Goal: Task Accomplishment & Management: Use online tool/utility

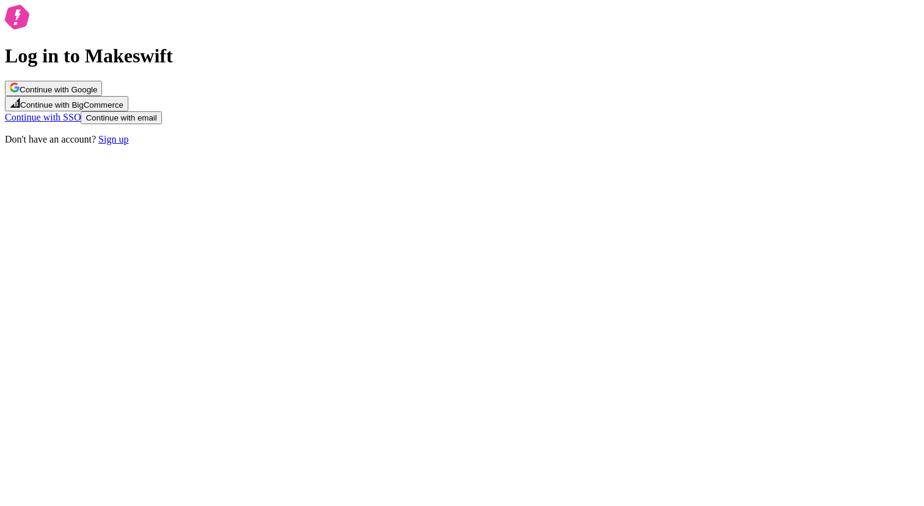
click at [97, 94] on span "Continue with Google" at bounding box center [59, 89] width 78 height 9
click at [102, 96] on button "Continue with Google" at bounding box center [53, 88] width 97 height 15
click at [721, 73] on div "Log in to Makeswift Continue with Google Continue with BigCommerce Continue wit…" at bounding box center [462, 75] width 915 height 140
click at [97, 94] on span "Continue with Google" at bounding box center [59, 89] width 78 height 9
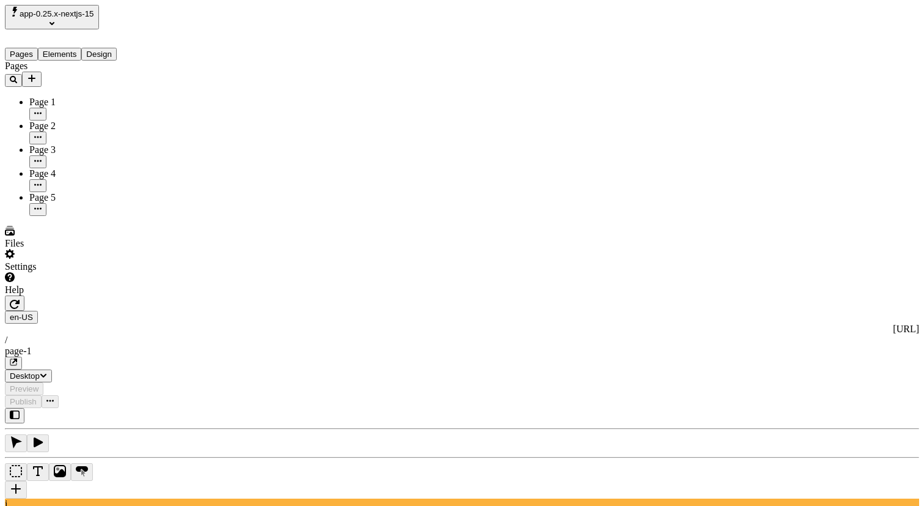
click at [92, 18] on span "app-0.25.x-nextjs-15" at bounding box center [57, 13] width 75 height 9
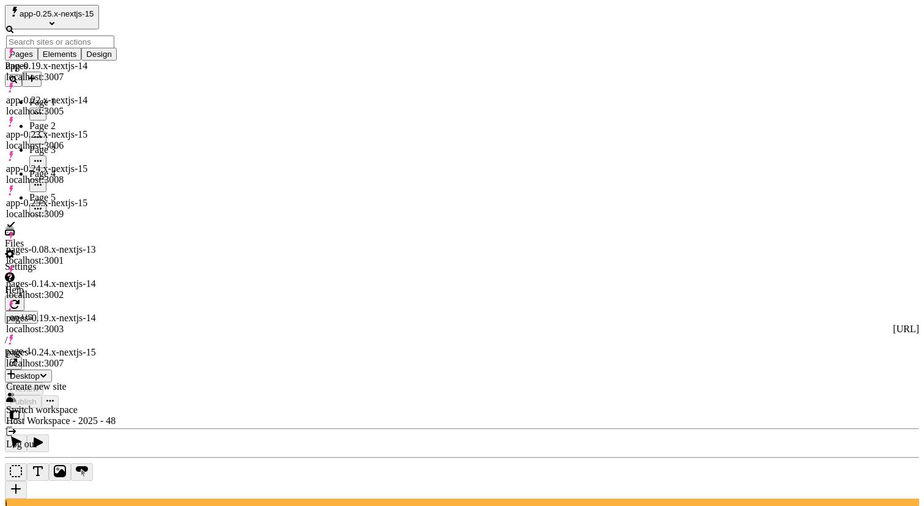
click at [92, 18] on span "app-0.25.x-nextjs-15" at bounding box center [57, 13] width 75 height 9
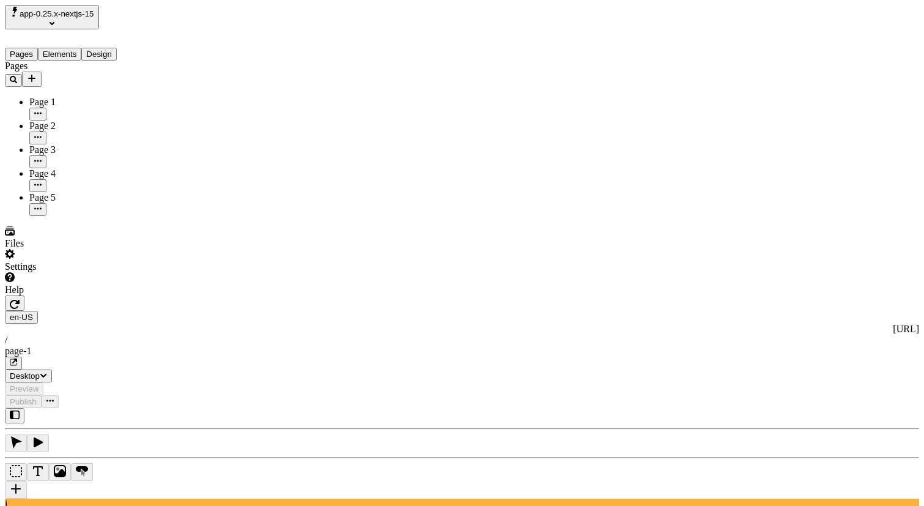
click at [20, 299] on icon "button" at bounding box center [15, 304] width 10 height 10
click at [37, 73] on icon "Add new" at bounding box center [32, 78] width 10 height 10
click at [180, 98] on span "Blank page" at bounding box center [165, 103] width 44 height 10
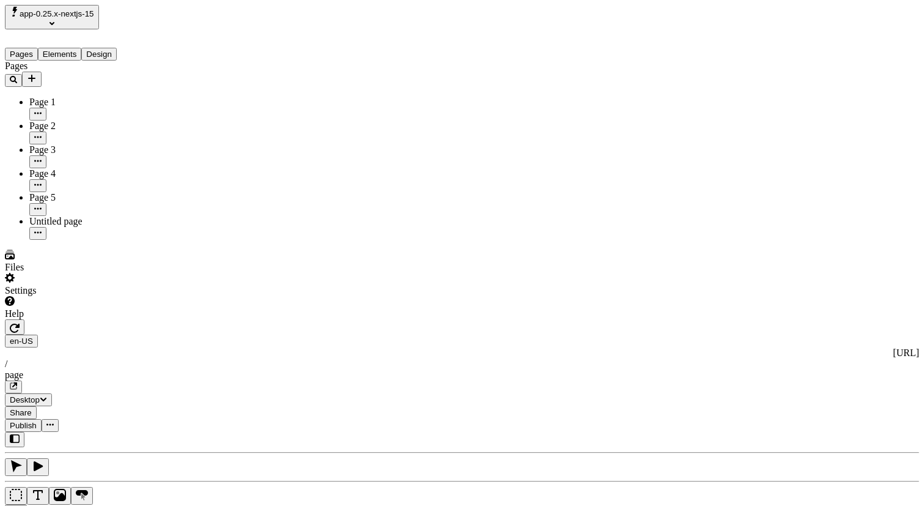
type input "18"
type input "1.5"
type textarea "Dynamically provide access to low-risk high-yield markets, and professionally b…"
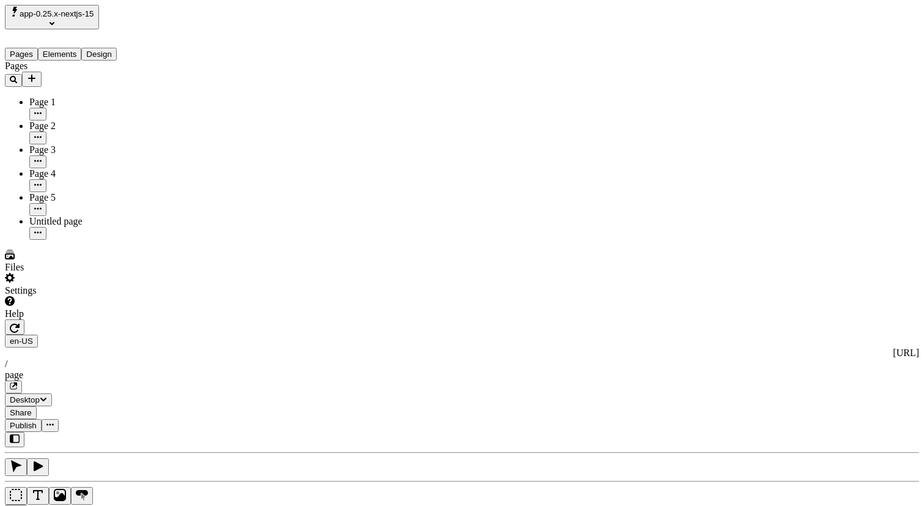
click at [20, 323] on icon "button" at bounding box center [15, 327] width 10 height 9
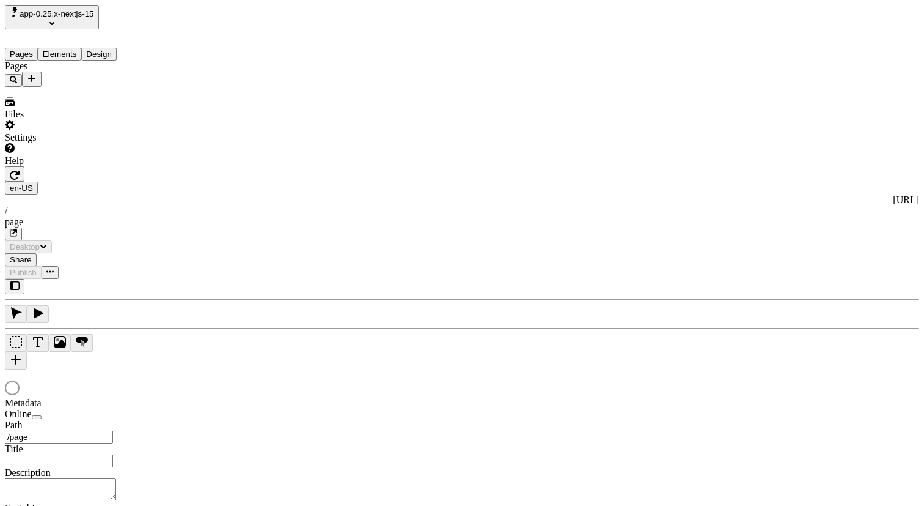
type input "/page"
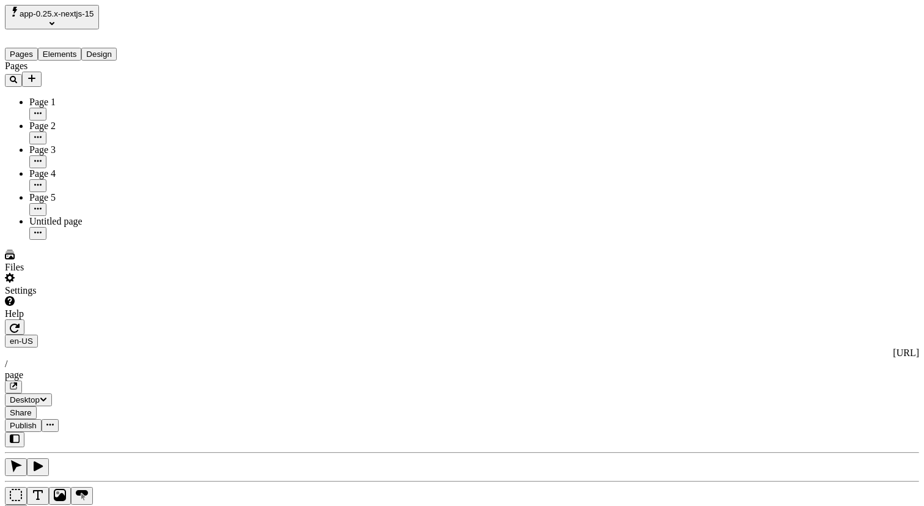
type input "/page"
click at [24, 319] on button "button" at bounding box center [15, 326] width 20 height 15
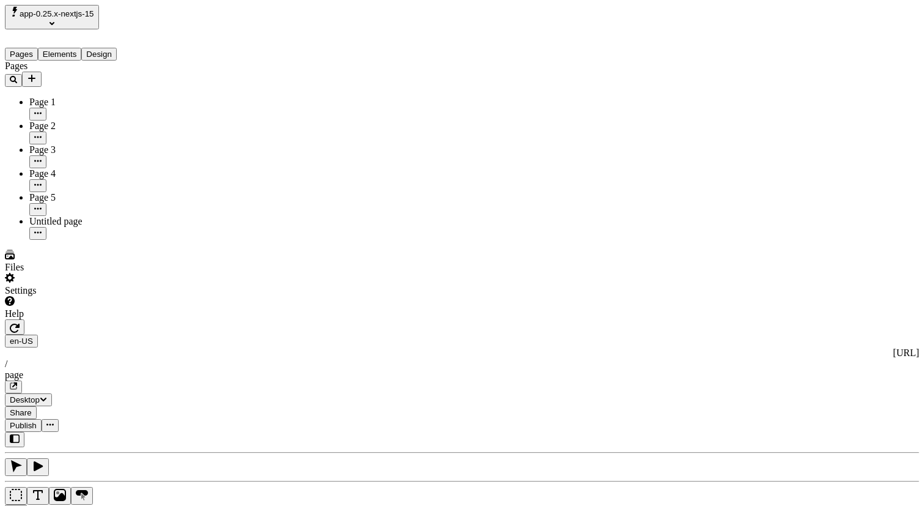
click at [24, 319] on button "button" at bounding box center [15, 326] width 20 height 15
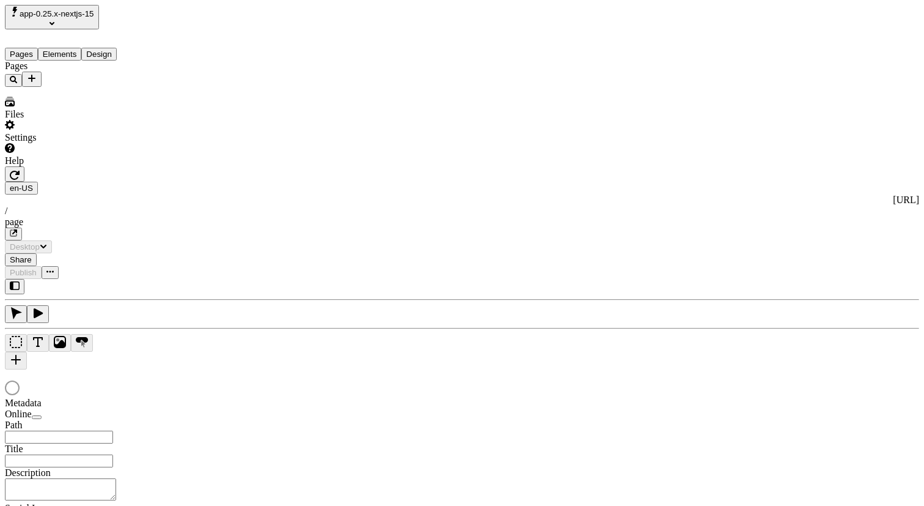
type input "/page"
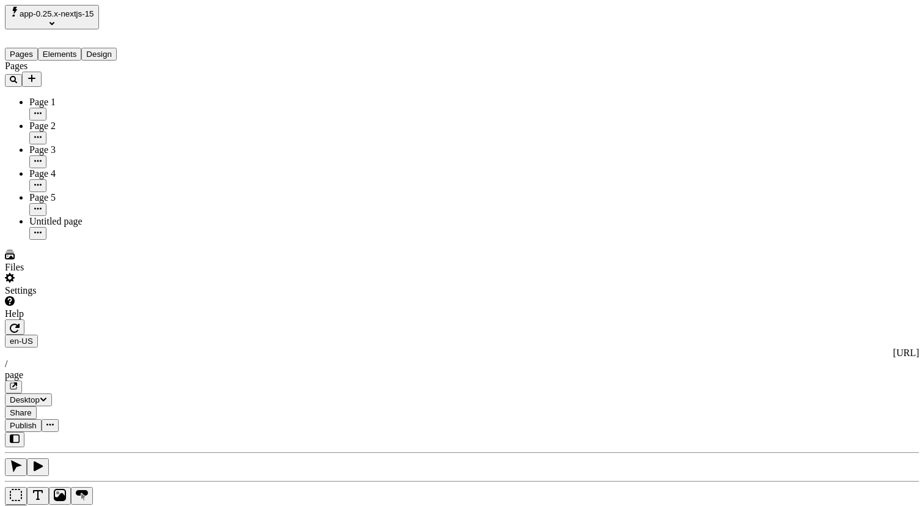
type input "Header"
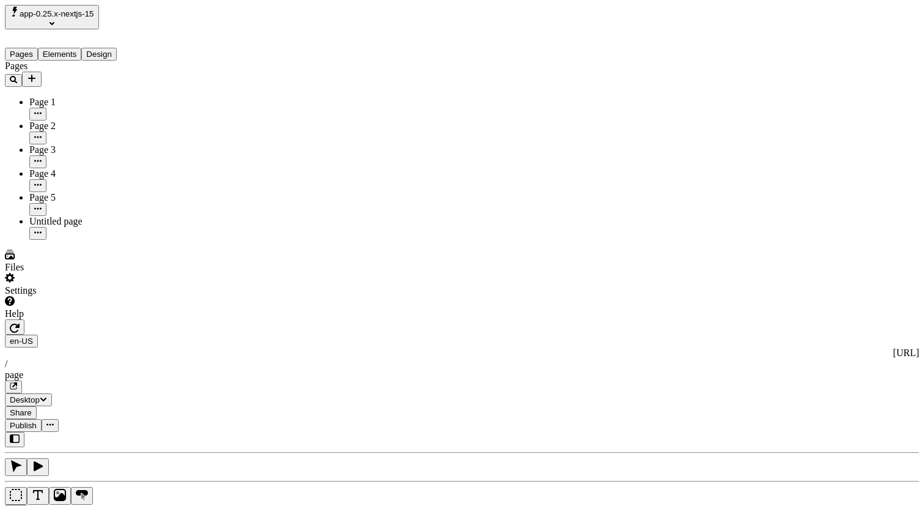
type input "!!"
click at [756, 133] on div "Reset to base Alt + Click" at bounding box center [767, 151] width 22 height 67
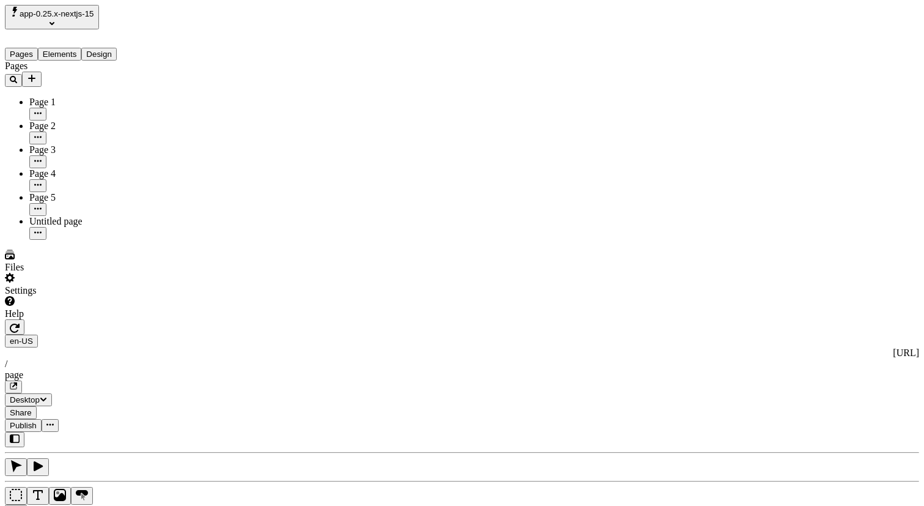
type input "Your Company"
type input "65"
click at [20, 323] on icon "button" at bounding box center [15, 328] width 10 height 10
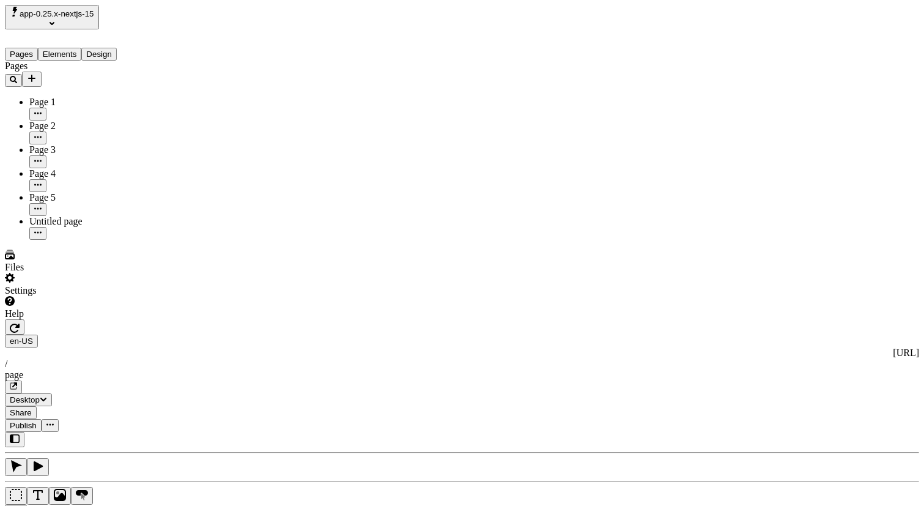
type input "my dope company"
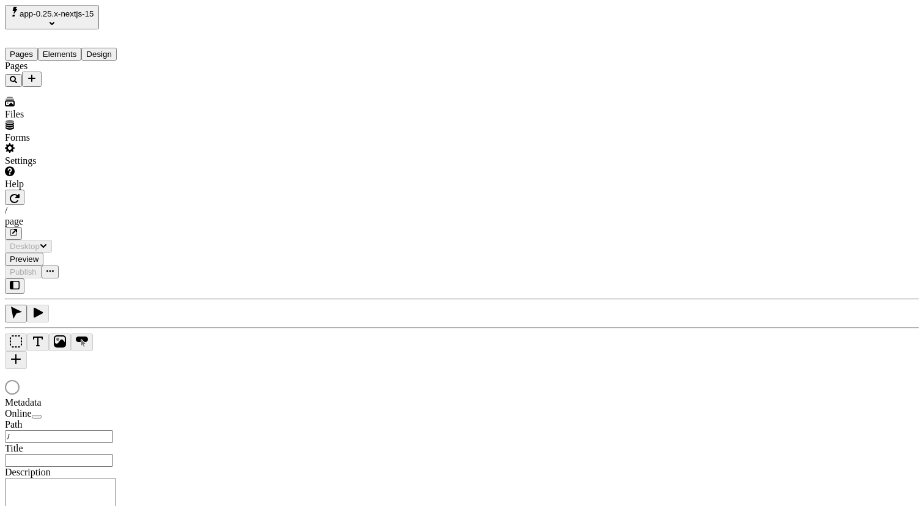
type input "/page"
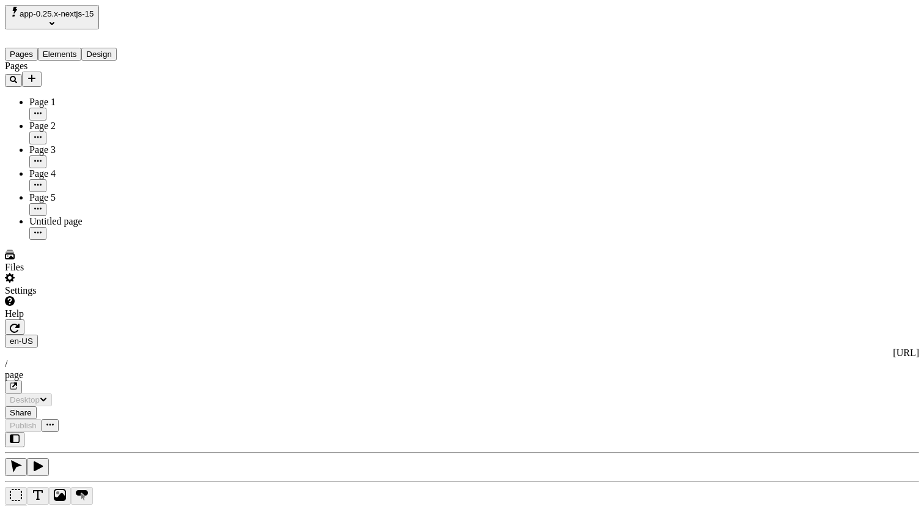
type input "/page"
type input "!!!!"
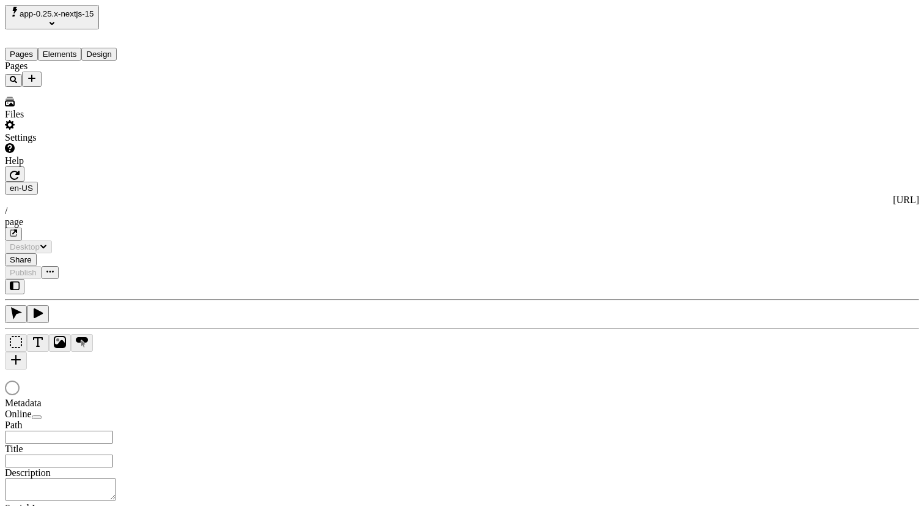
type input "/page"
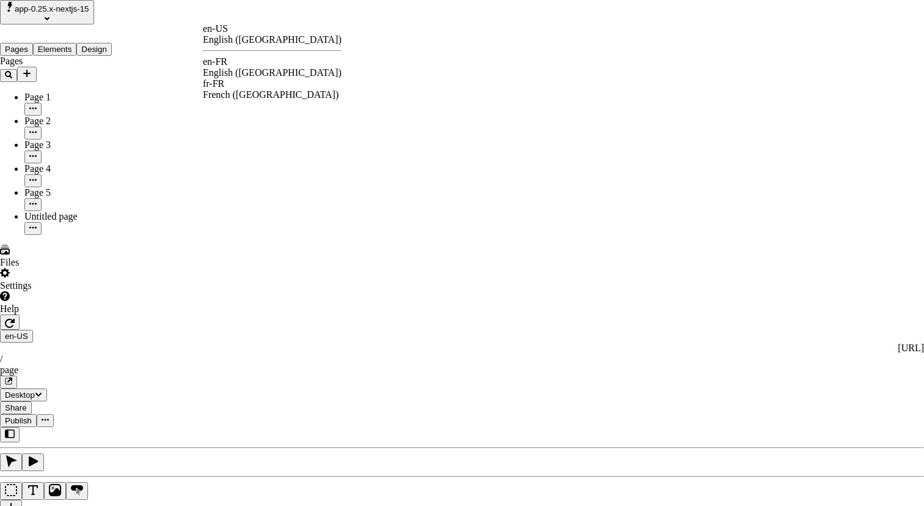
click at [268, 89] on div "French (France)" at bounding box center [272, 94] width 139 height 11
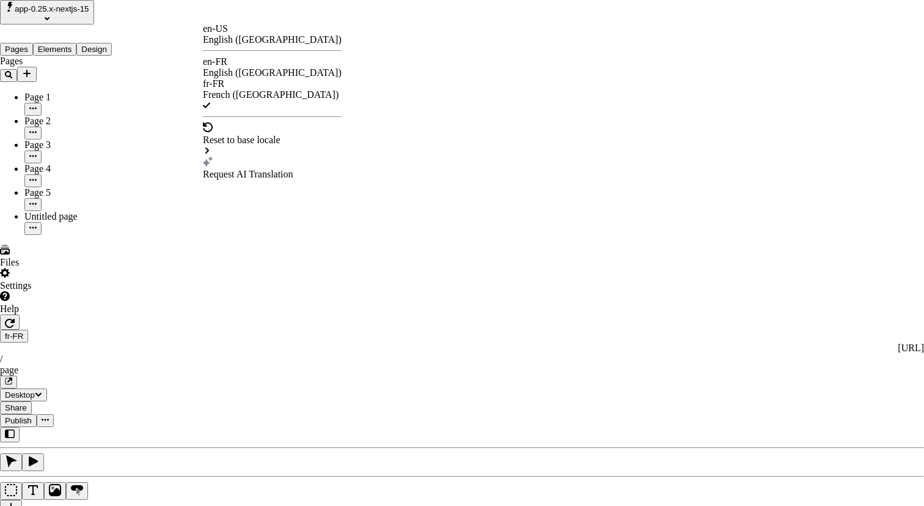
click at [264, 34] on div "English (United States)" at bounding box center [272, 39] width 139 height 11
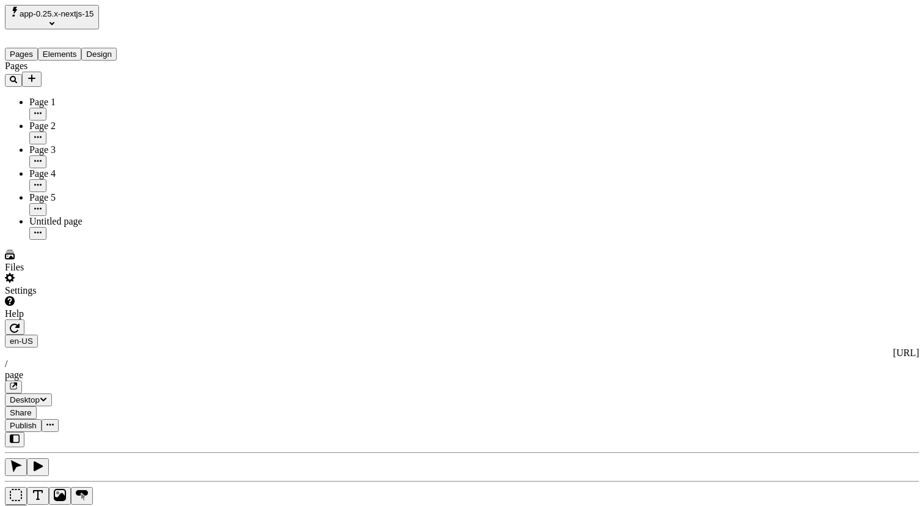
click at [190, 319] on div "en-US http://localhost:3009 / page Desktop Share Publish" at bounding box center [462, 375] width 915 height 112
click at [20, 323] on icon "button" at bounding box center [15, 328] width 10 height 10
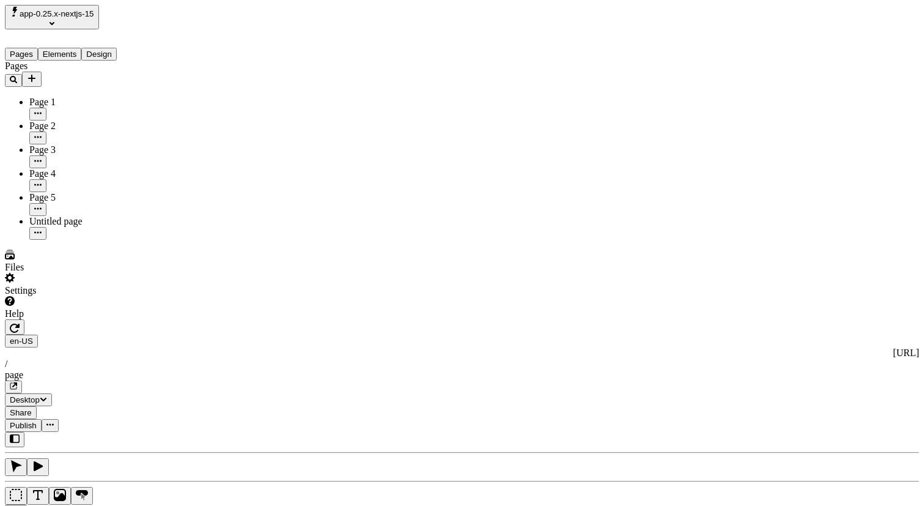
click at [20, 323] on icon "button" at bounding box center [15, 328] width 10 height 10
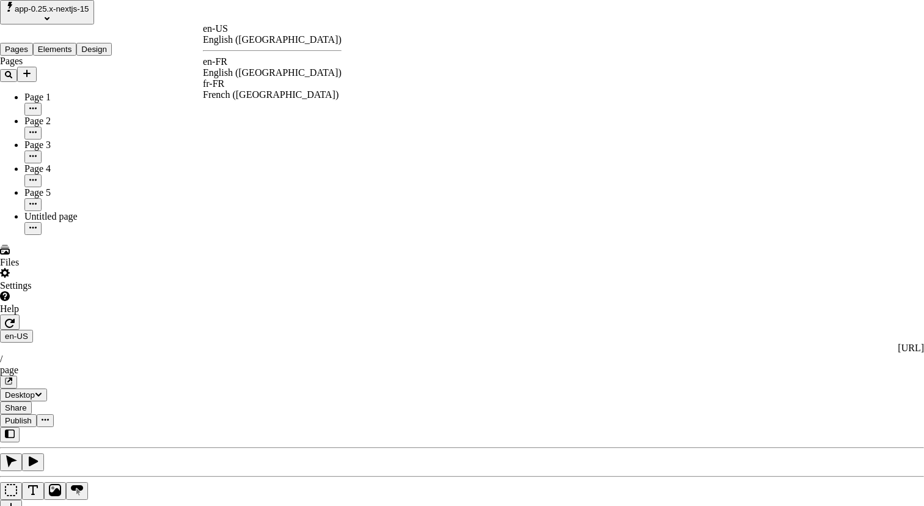
click at [260, 92] on div "fr-FR French (France)" at bounding box center [272, 89] width 139 height 22
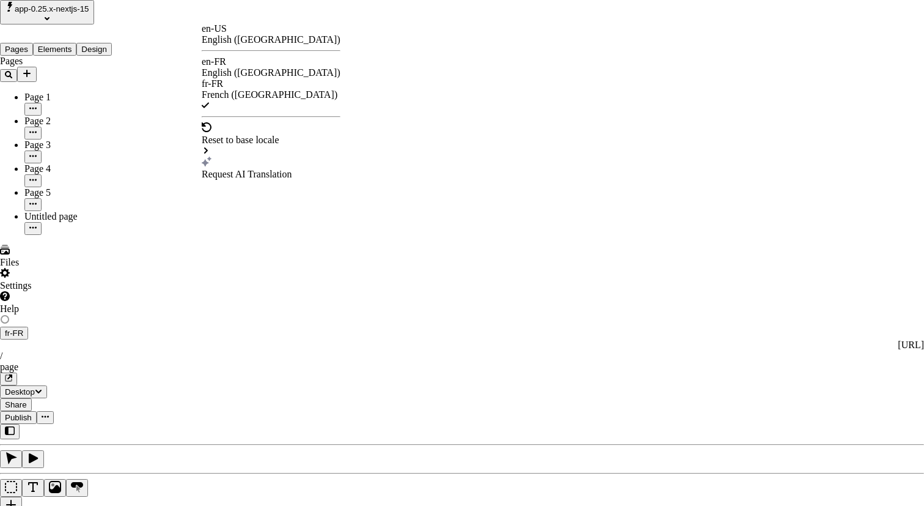
click at [267, 34] on div "English (United States)" at bounding box center [271, 39] width 139 height 11
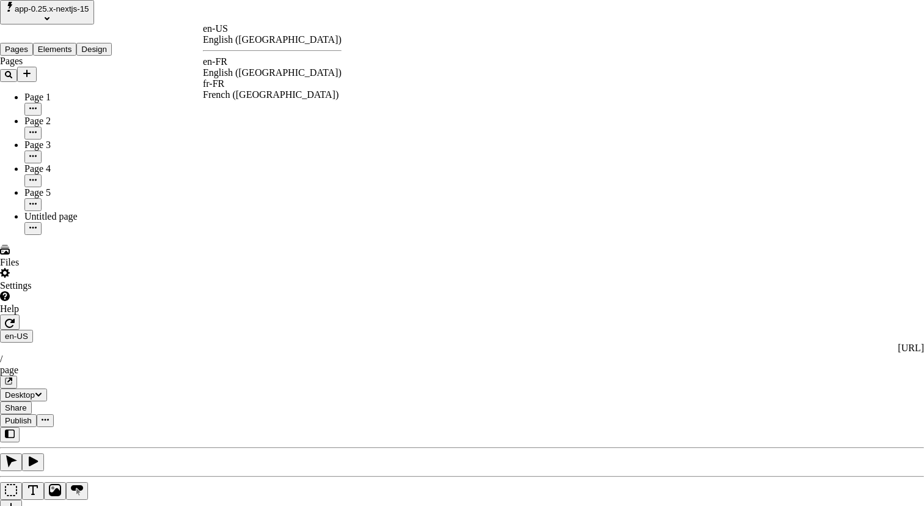
click at [257, 89] on div "French (France)" at bounding box center [272, 94] width 139 height 11
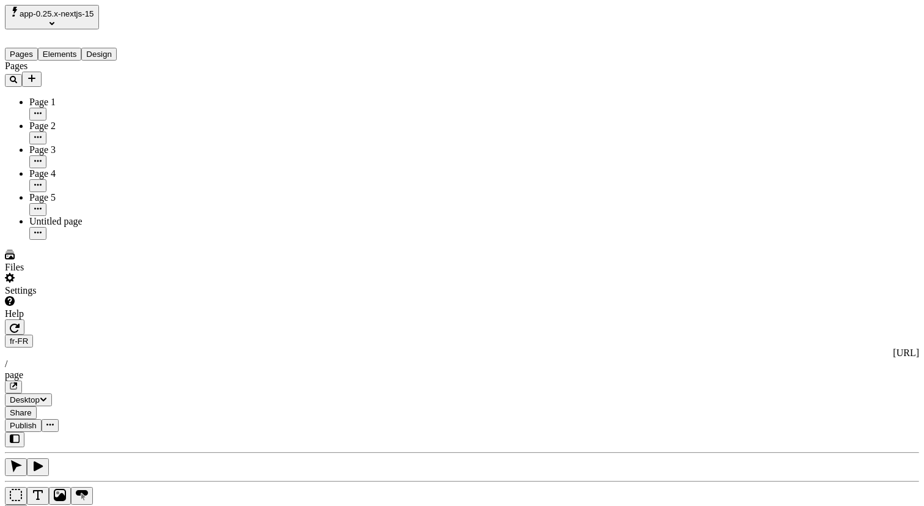
click at [868, 45] on div "Reset to base locale" at bounding box center [829, 44] width 78 height 11
